Goal: Transaction & Acquisition: Book appointment/travel/reservation

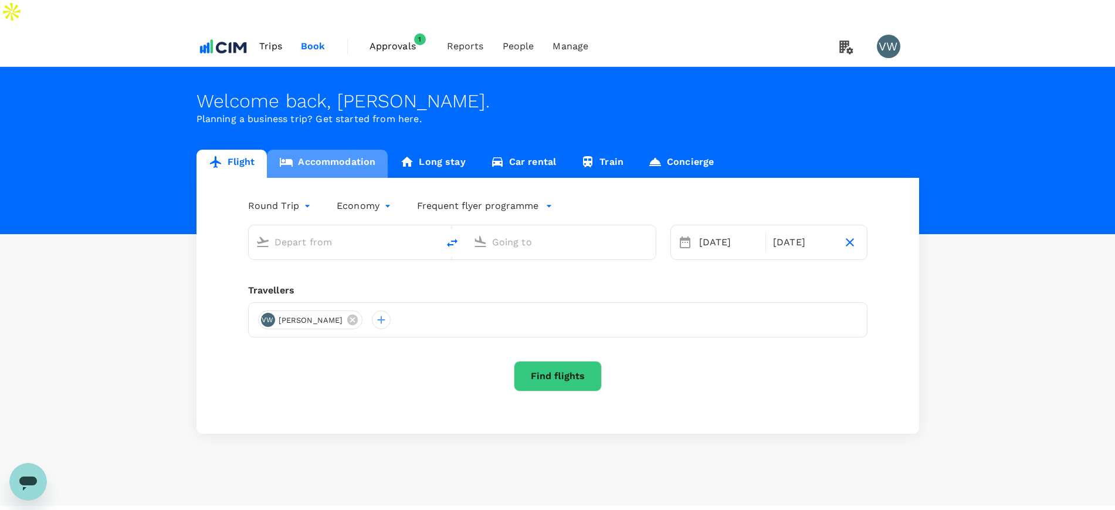
click at [329, 150] on link "Accommodation" at bounding box center [327, 164] width 121 height 28
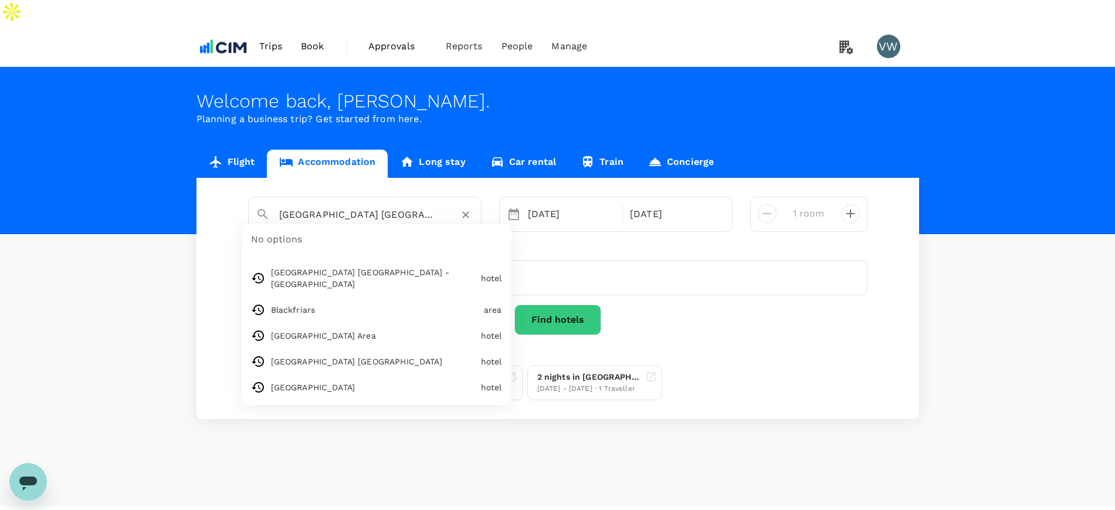
scroll to position [0, 35]
drag, startPoint x: 336, startPoint y: 188, endPoint x: 444, endPoint y: 197, distance: 108.4
click at [444, 197] on div "Premier Inn London Waterloo - York Road No options Premier Inn London Waterloo …" at bounding box center [365, 214] width 234 height 35
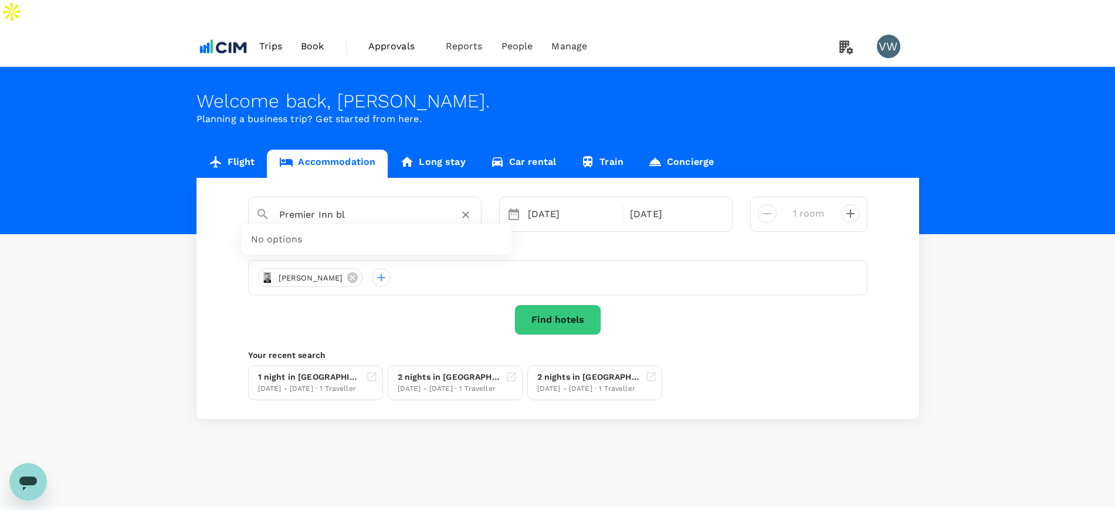
scroll to position [0, 0]
click at [429, 260] on div "Premier Inn [GEOGRAPHIC_DATA] Blackfriars" at bounding box center [373, 266] width 207 height 12
type input "Premier Inn [GEOGRAPHIC_DATA] Blackfriars"
click at [563, 202] on div "07 Oct" at bounding box center [571, 213] width 97 height 23
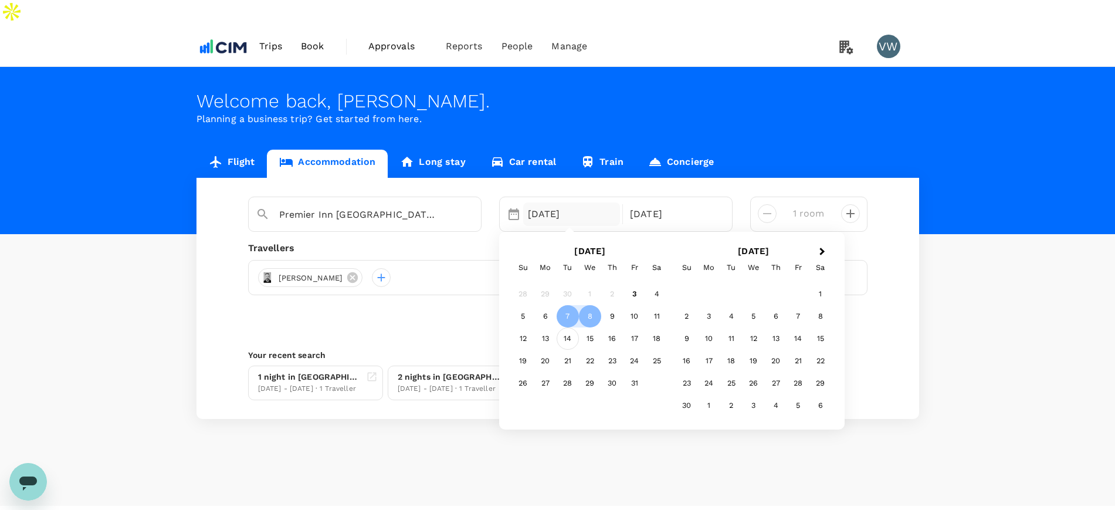
click at [561, 327] on div "14" at bounding box center [568, 338] width 22 height 22
click at [587, 327] on div "15" at bounding box center [590, 338] width 22 height 22
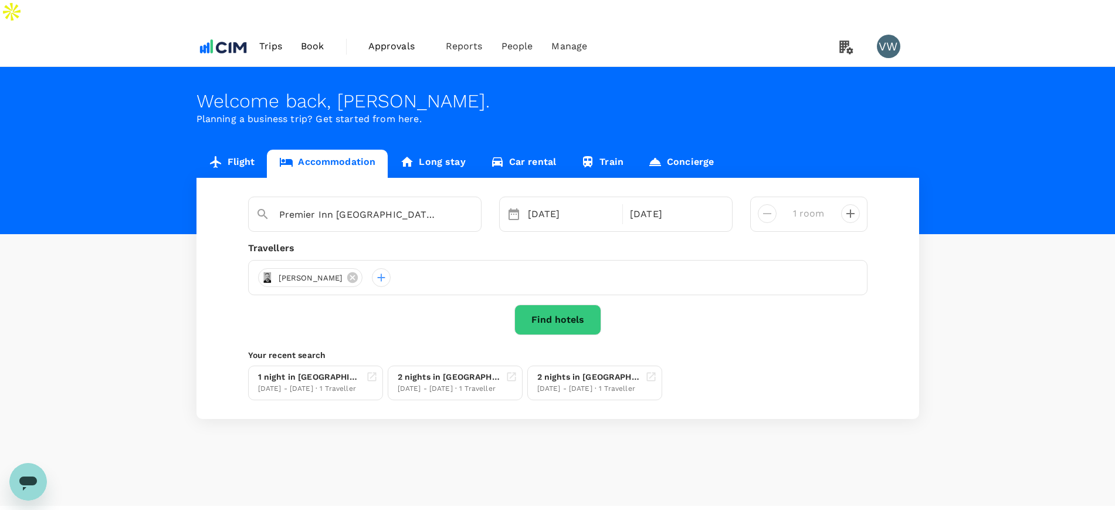
click at [575, 305] on button "Find hotels" at bounding box center [558, 320] width 87 height 31
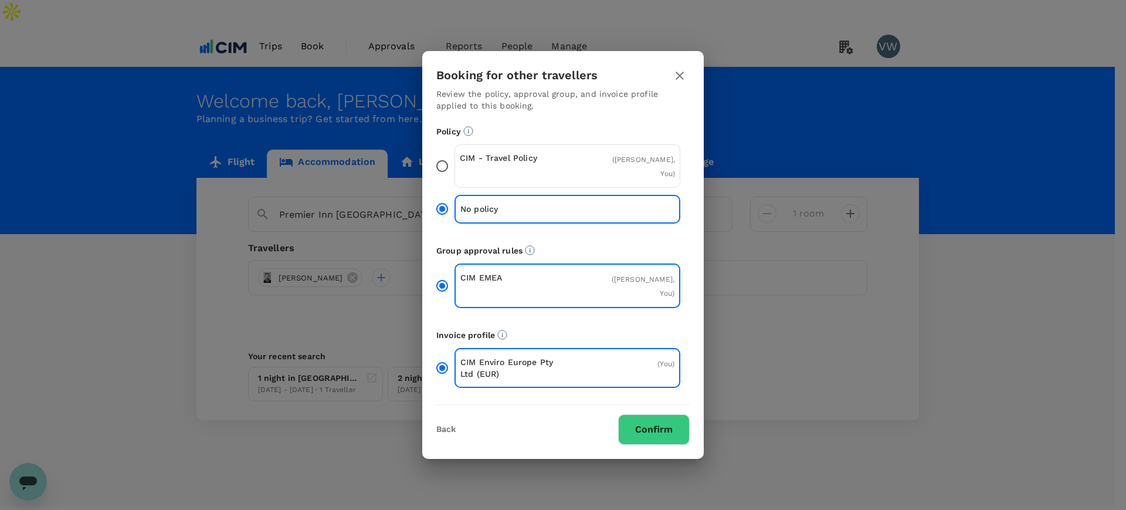
click at [440, 170] on input "CIM - Travel Policy ( Mark Ryan, You )" at bounding box center [442, 166] width 25 height 25
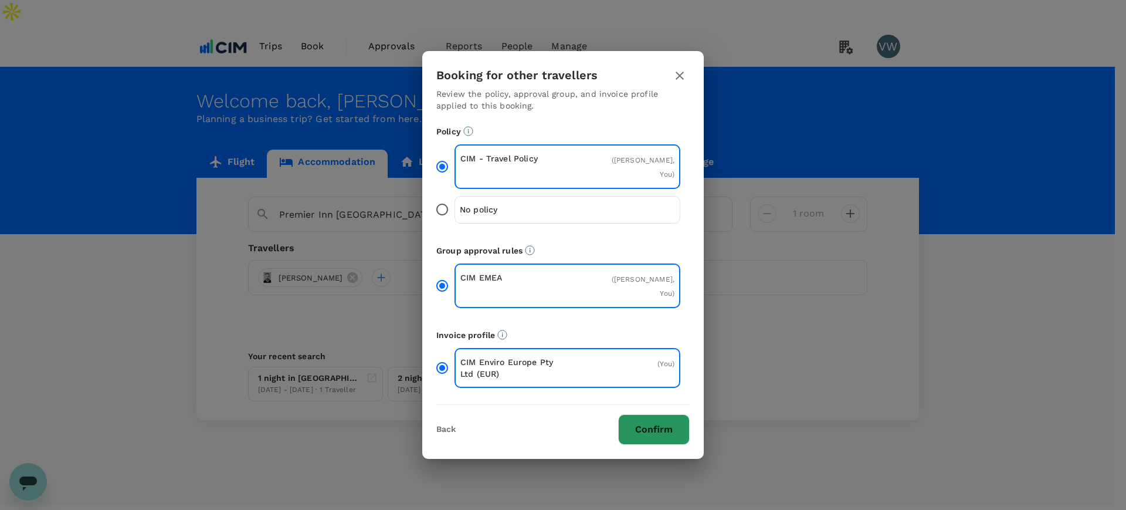
click at [645, 417] on button "Confirm" at bounding box center [654, 429] width 72 height 31
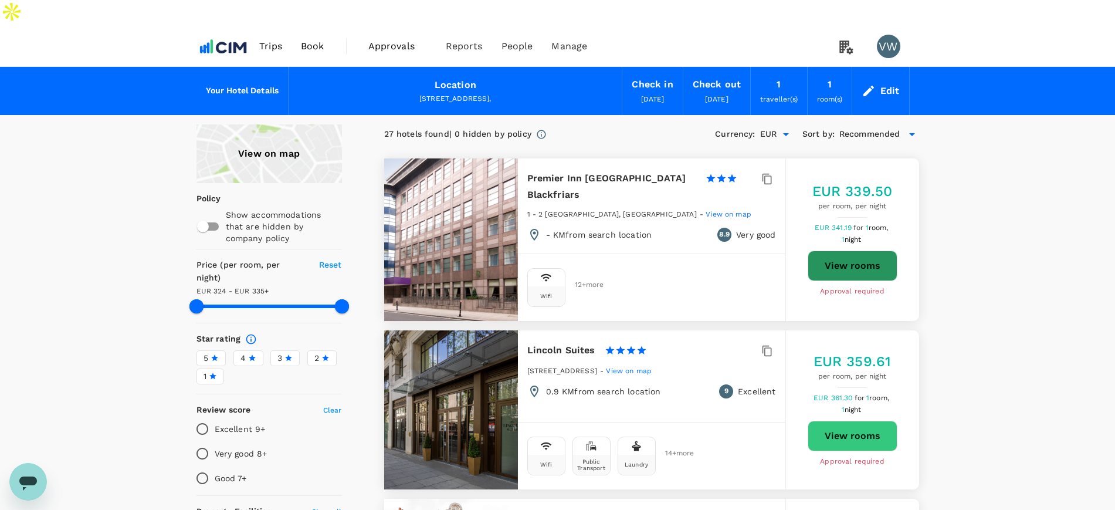
click at [835, 251] on button "View rooms" at bounding box center [853, 266] width 90 height 31
type input "334.53"
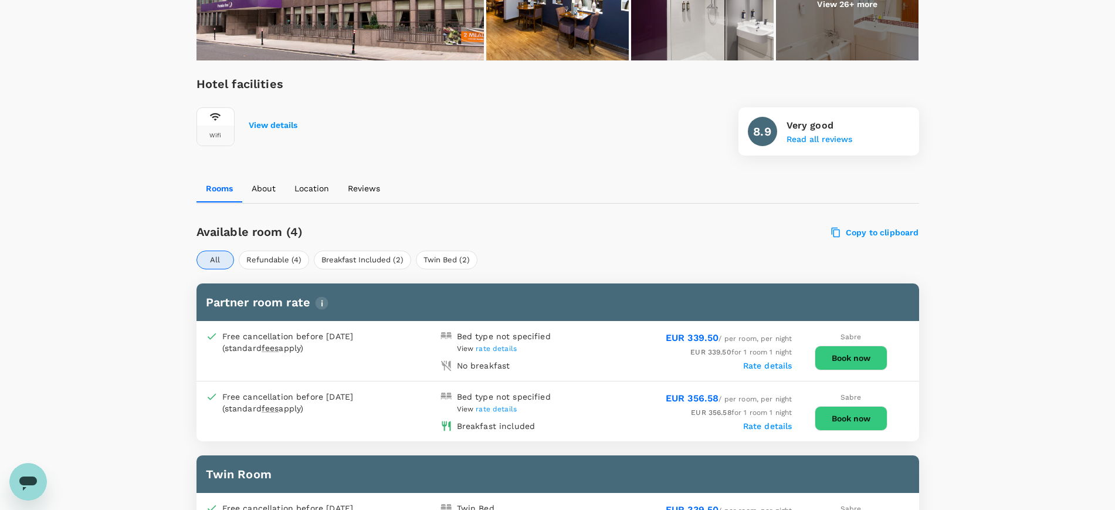
scroll to position [367, 0]
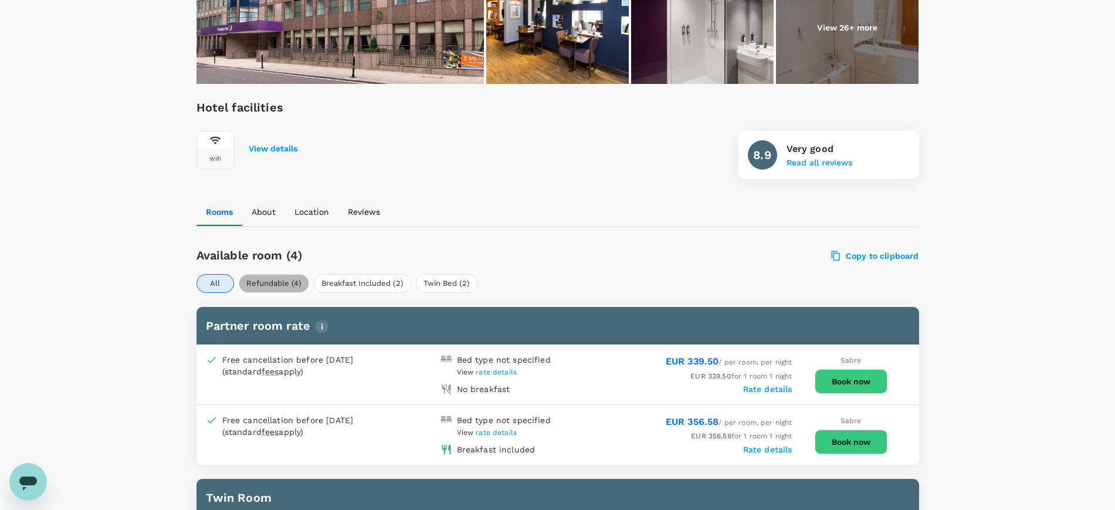
click at [279, 274] on button "Refundable (4)" at bounding box center [274, 283] width 70 height 19
click at [346, 274] on button "Breakfast Included (2)" at bounding box center [362, 283] width 97 height 19
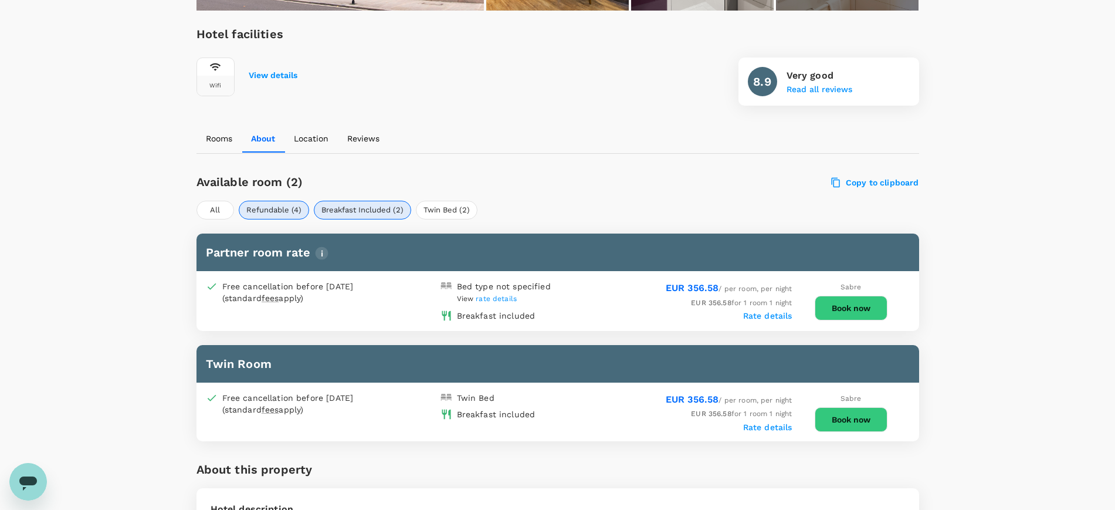
scroll to position [509, 0]
